Goal: Task Accomplishment & Management: Use online tool/utility

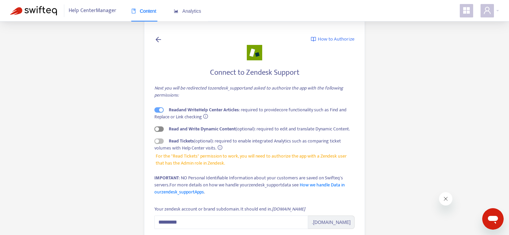
click at [160, 130] on span "button" at bounding box center [158, 128] width 9 height 5
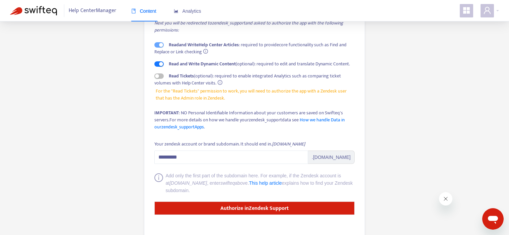
scroll to position [65, 0]
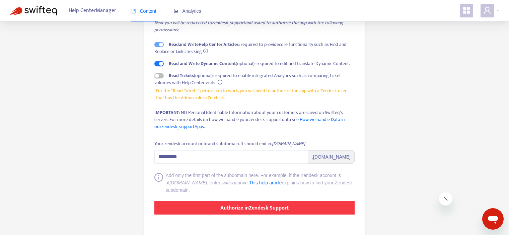
click at [259, 211] on strong "Authorize in Zendesk Support" at bounding box center [254, 207] width 68 height 9
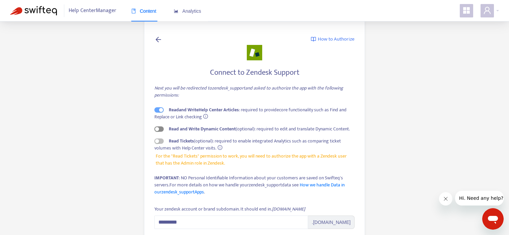
click at [161, 128] on span "button" at bounding box center [158, 128] width 9 height 5
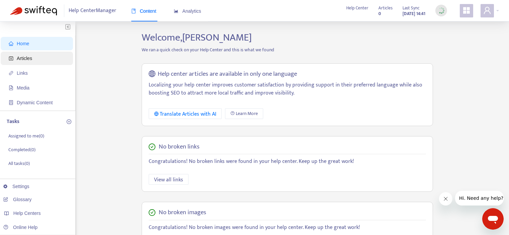
click at [23, 59] on span "Articles" at bounding box center [24, 58] width 15 height 5
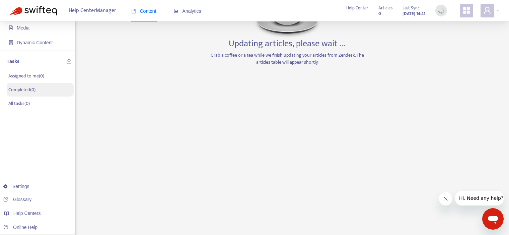
scroll to position [60, 0]
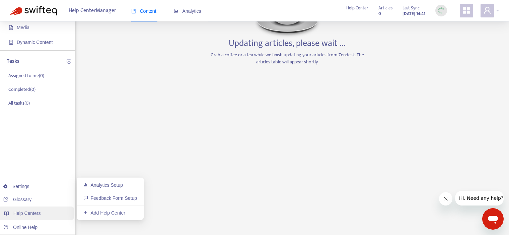
click at [34, 212] on span "Help Centers" at bounding box center [26, 212] width 27 height 5
click at [96, 213] on link "Add Help Center" at bounding box center [104, 212] width 42 height 5
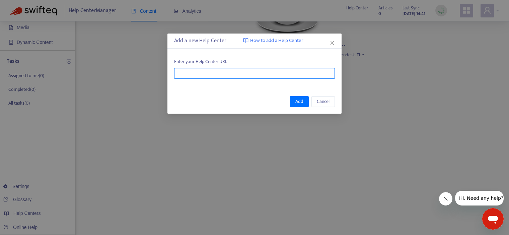
click at [206, 72] on input "text" at bounding box center [254, 73] width 161 height 11
paste input "**********"
type input "**********"
click at [301, 101] on span "Add" at bounding box center [299, 101] width 8 height 7
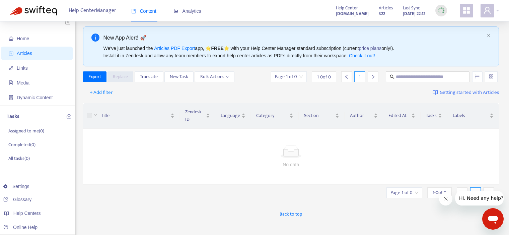
scroll to position [4, 0]
click at [224, 80] on span "Bulk Actions" at bounding box center [214, 77] width 29 height 7
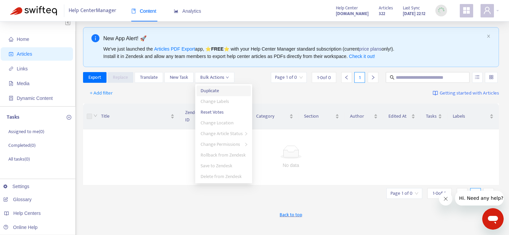
click at [217, 90] on span "Duplicate" at bounding box center [210, 91] width 18 height 8
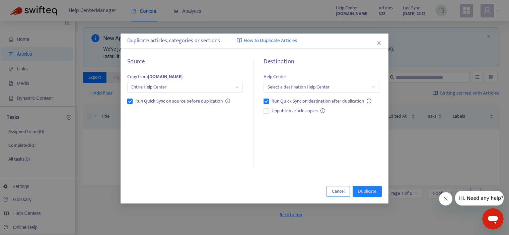
click at [337, 190] on span "Cancel" at bounding box center [338, 191] width 13 height 7
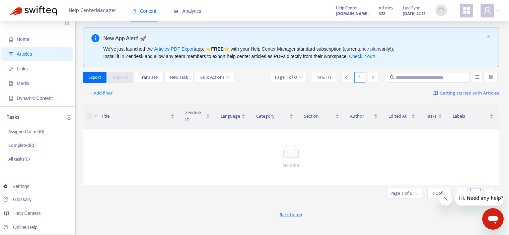
click at [190, 171] on td "No data" at bounding box center [291, 157] width 416 height 56
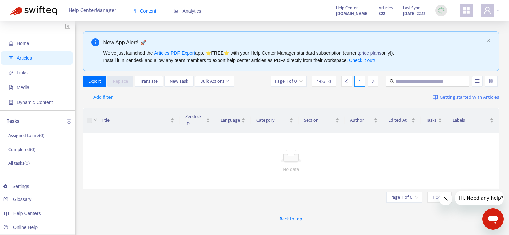
scroll to position [0, 0]
drag, startPoint x: 228, startPoint y: 60, endPoint x: 337, endPoint y: 59, distance: 108.5
click at [337, 59] on div "We've just launched the Articles PDF Export app, ⭐ FREE ⭐️ with your Help Cente…" at bounding box center [293, 57] width 381 height 15
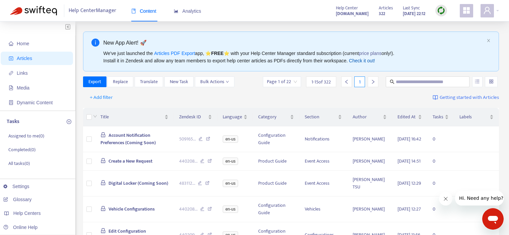
click at [375, 60] on link "Check it out!" at bounding box center [362, 60] width 26 height 5
click at [25, 101] on span "Dynamic Content" at bounding box center [35, 102] width 36 height 5
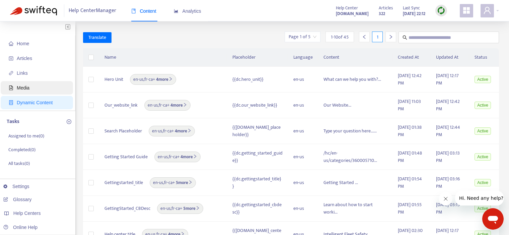
click at [21, 85] on span "Media" at bounding box center [23, 87] width 13 height 5
